Goal: Information Seeking & Learning: Learn about a topic

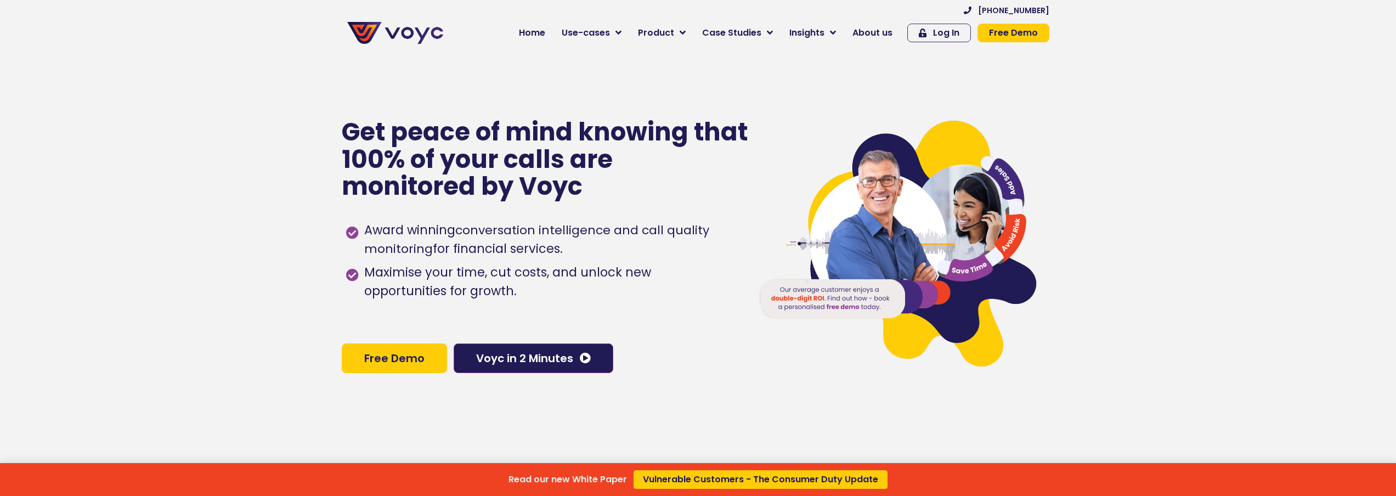
click at [627, 37] on div "Read our new White Paper Vulnerable Customers - The Consumer Duty Update" at bounding box center [698, 248] width 1396 height 496
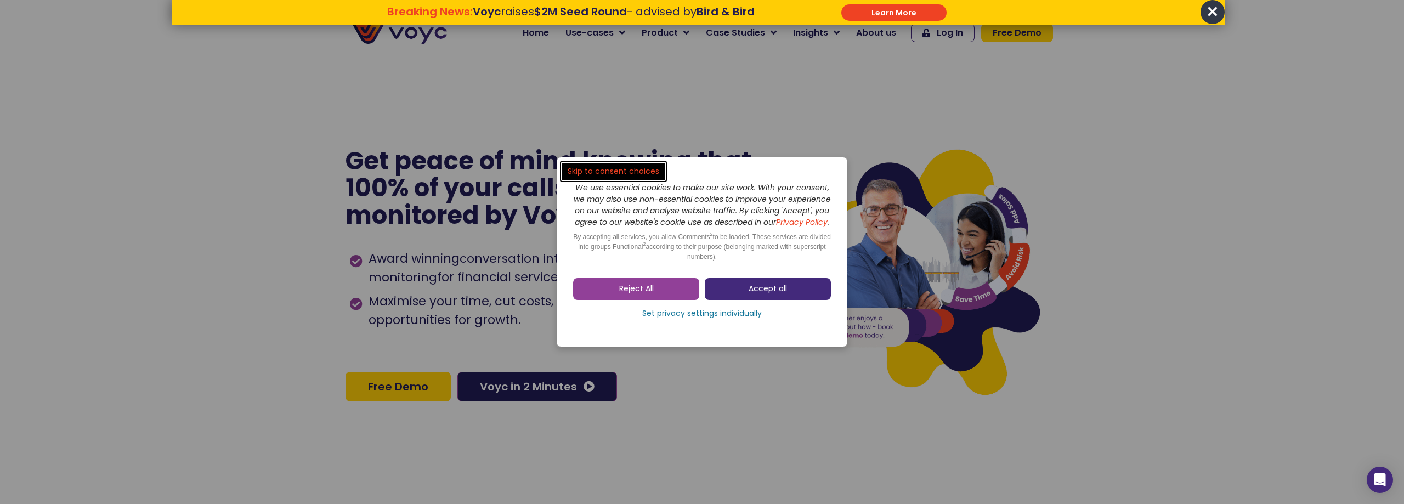
click at [754, 293] on span "Accept all" at bounding box center [767, 288] width 38 height 11
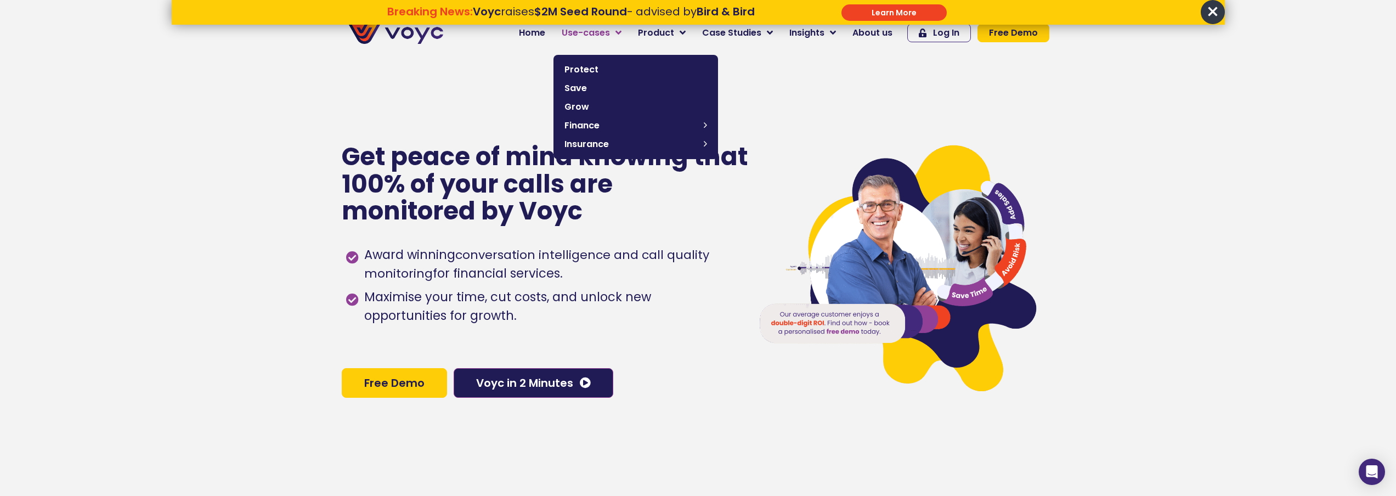
click at [609, 37] on span "Use-cases" at bounding box center [586, 32] width 48 height 13
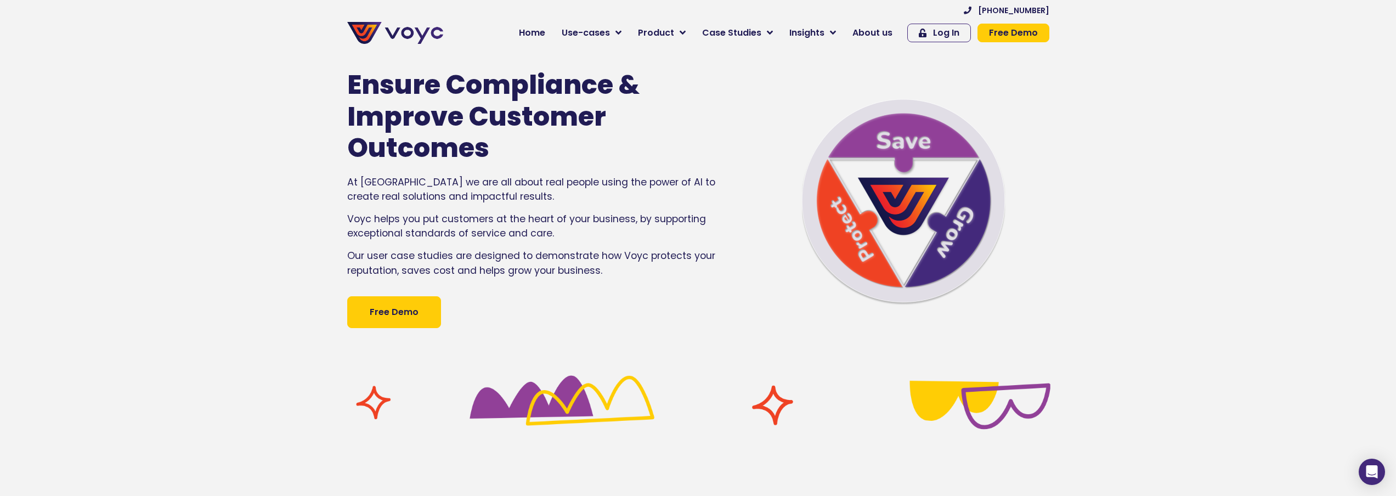
click at [241, 225] on section "Ensure Compliance & Improve Customer Outcomes At [GEOGRAPHIC_DATA] we are all a…" at bounding box center [698, 182] width 1396 height 368
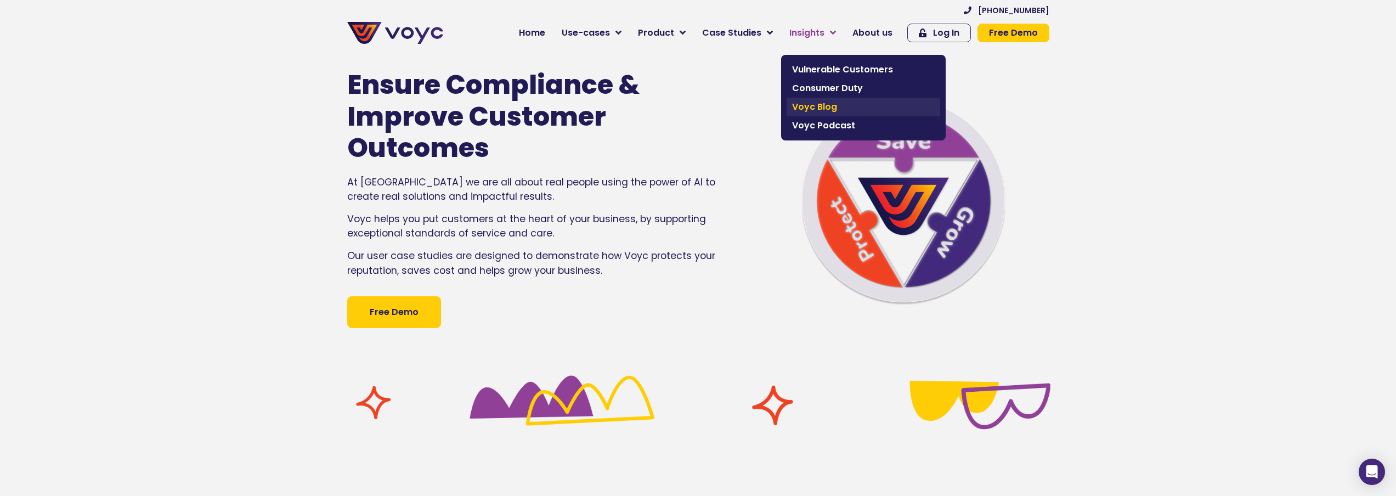
click at [827, 106] on span "Voyc Blog" at bounding box center [863, 106] width 143 height 13
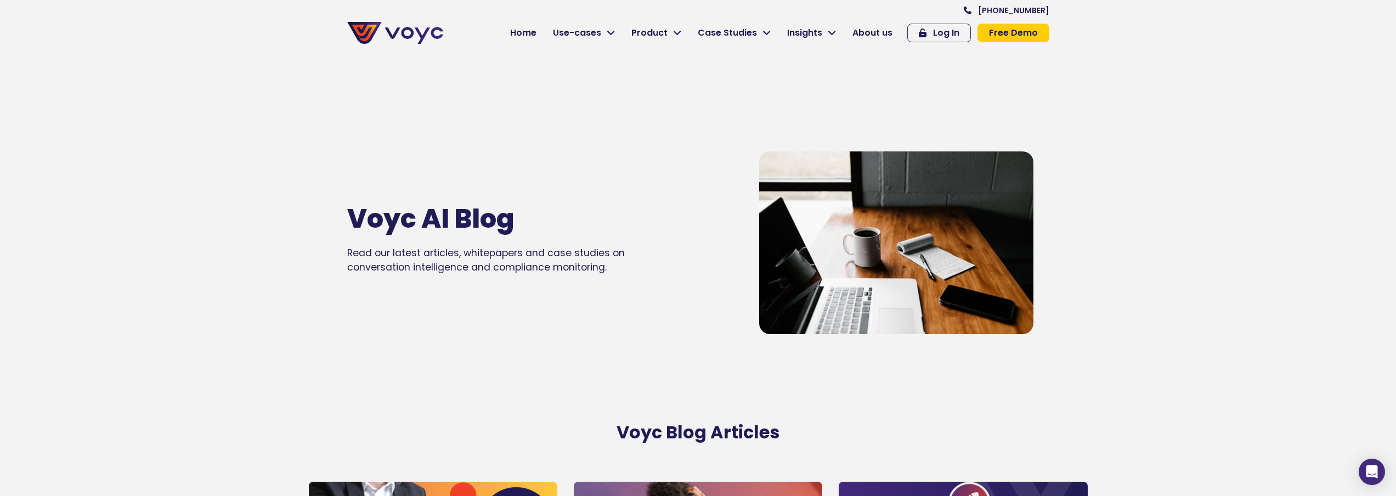
click at [656, 27] on span "Product" at bounding box center [649, 32] width 36 height 13
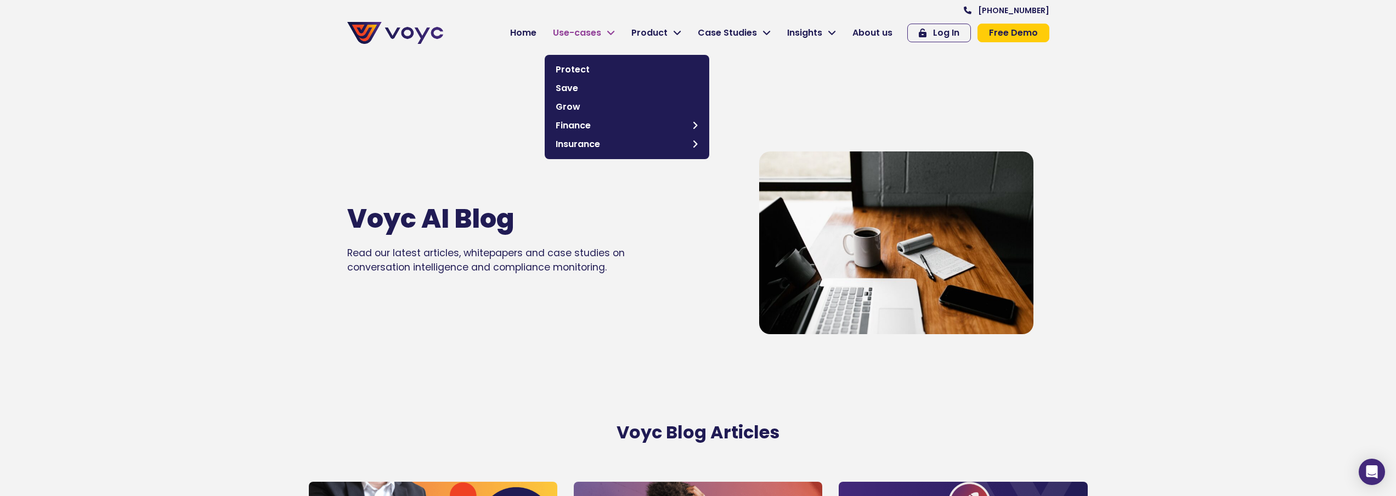
click at [591, 37] on span "Use-cases" at bounding box center [577, 32] width 48 height 13
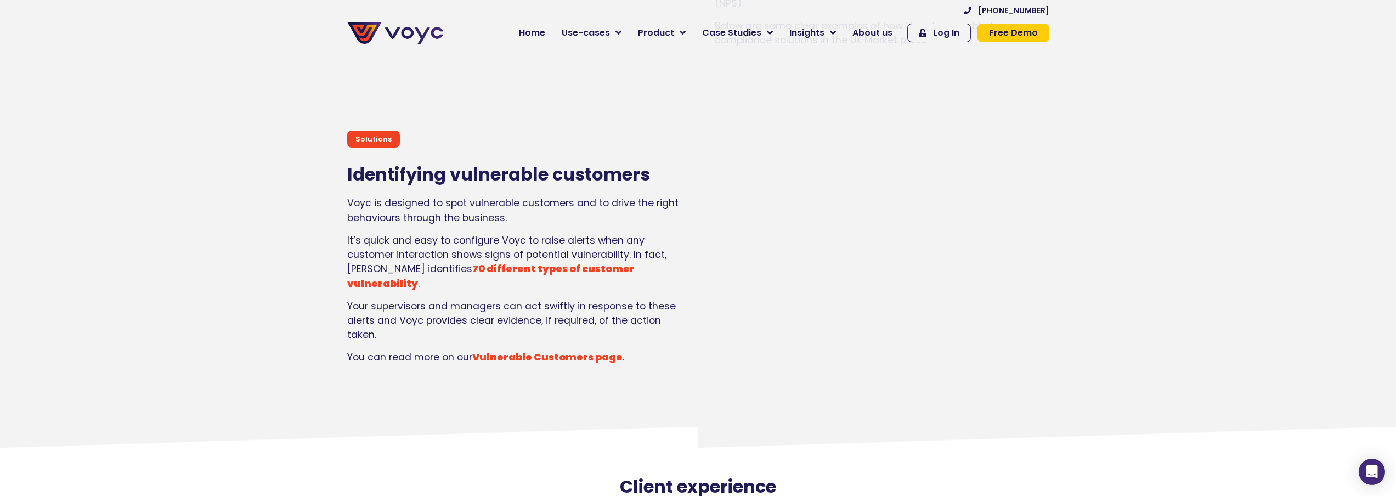
scroll to position [1261, 0]
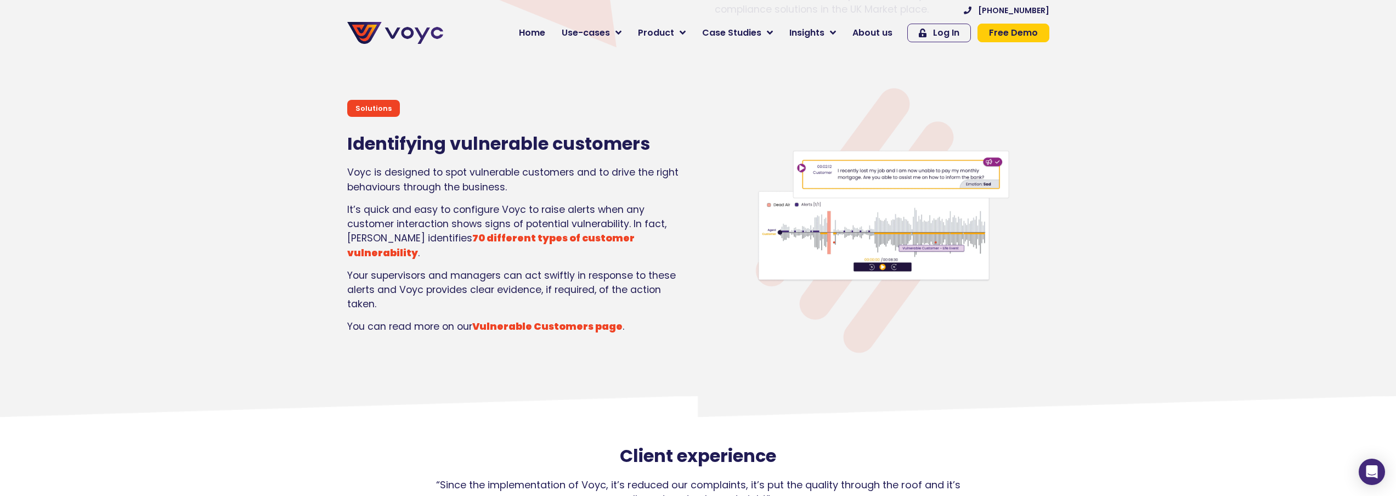
click at [717, 184] on div at bounding box center [876, 220] width 345 height 274
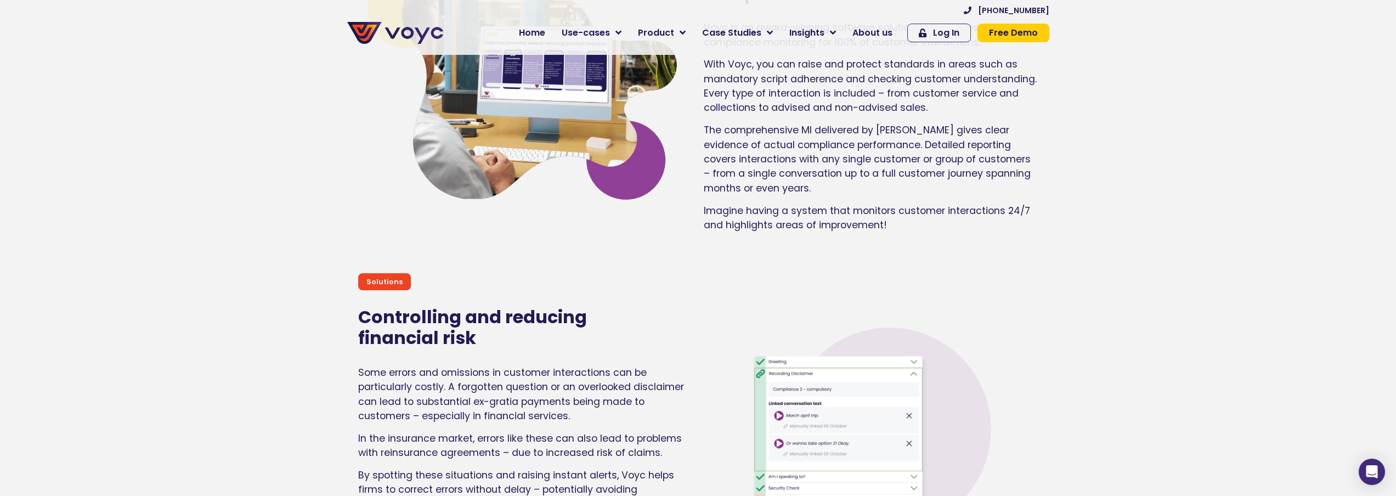
scroll to position [2139, 0]
